Goal: Find specific page/section: Find specific page/section

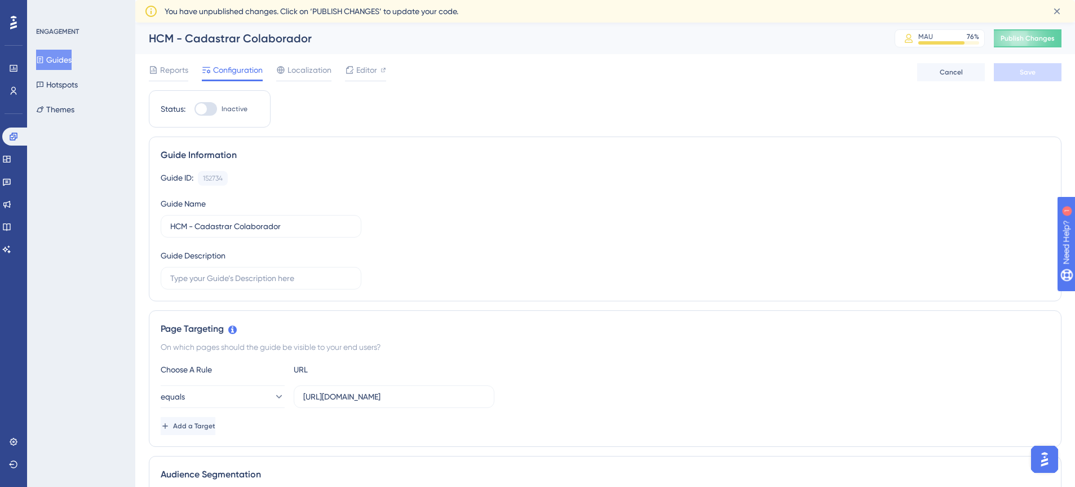
click at [308, 40] on div "HCM - Cadastrar Colaborador" at bounding box center [508, 38] width 718 height 16
click at [293, 40] on div "HCM - Cadastrar Colaborador" at bounding box center [508, 38] width 718 height 16
click at [166, 73] on span "Reports" at bounding box center [174, 70] width 28 height 14
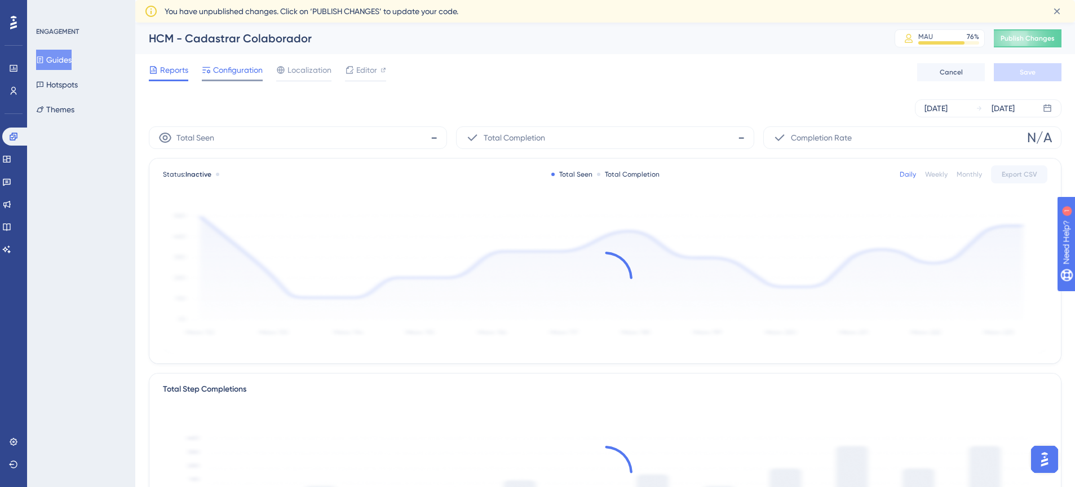
click at [234, 73] on span "Configuration" at bounding box center [238, 70] width 50 height 14
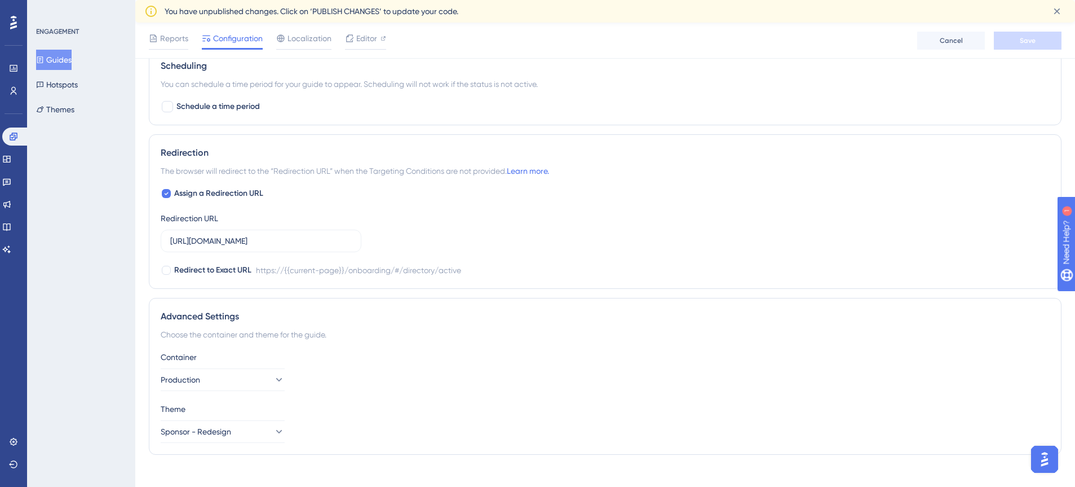
scroll to position [737, 0]
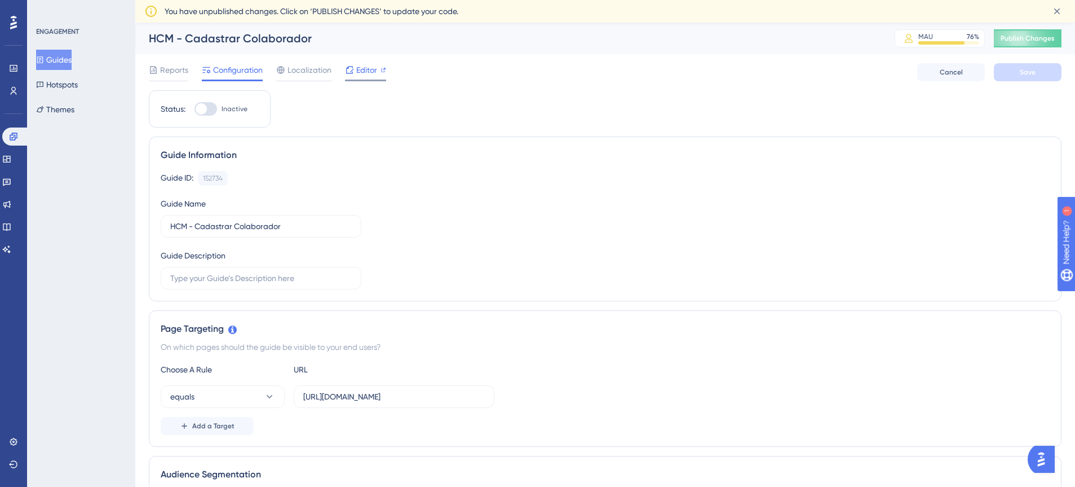
click at [365, 68] on span "Editor" at bounding box center [366, 70] width 21 height 14
